Goal: Task Accomplishment & Management: Manage account settings

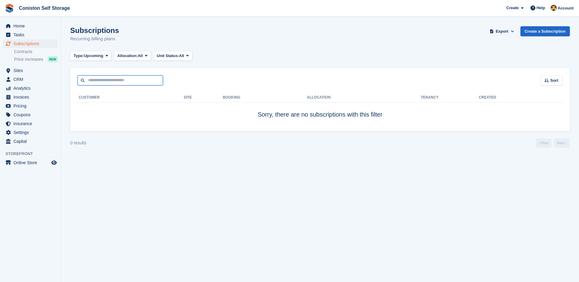
click at [104, 82] on input "text" at bounding box center [120, 80] width 85 height 10
click at [107, 55] on icon at bounding box center [107, 56] width 2 height 4
click at [92, 91] on link "Previous" at bounding box center [99, 92] width 53 height 11
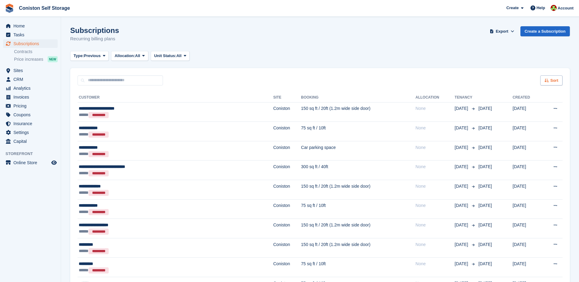
click at [555, 82] on span "Sort" at bounding box center [554, 81] width 8 height 6
click at [510, 127] on icon at bounding box center [509, 126] width 5 height 5
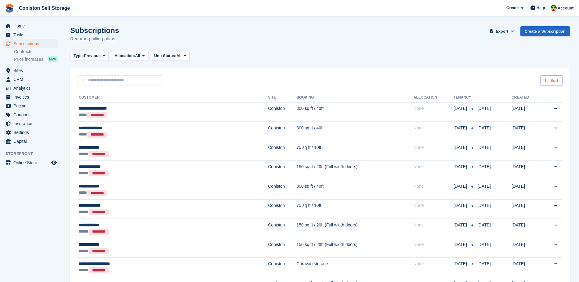
click at [552, 79] on span "Sort" at bounding box center [554, 81] width 8 height 6
click at [516, 153] on span "Move out (newest first)" at bounding box center [534, 151] width 46 height 5
